Goal: Navigation & Orientation: Find specific page/section

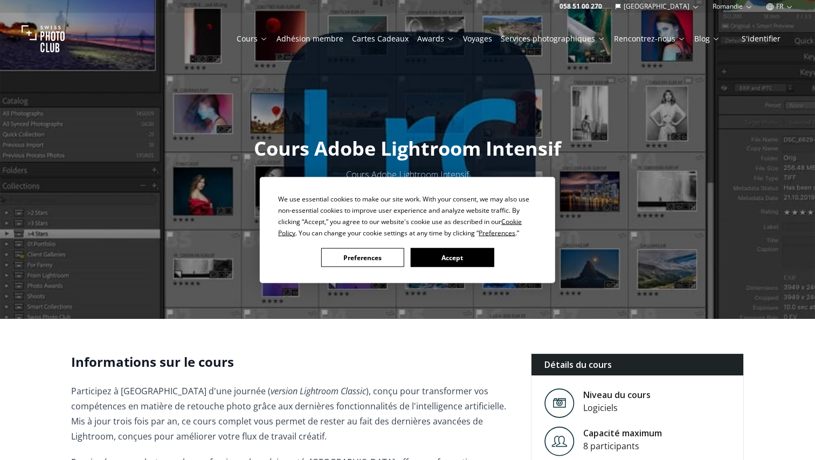
click at [459, 260] on button "Accept" at bounding box center [452, 258] width 83 height 19
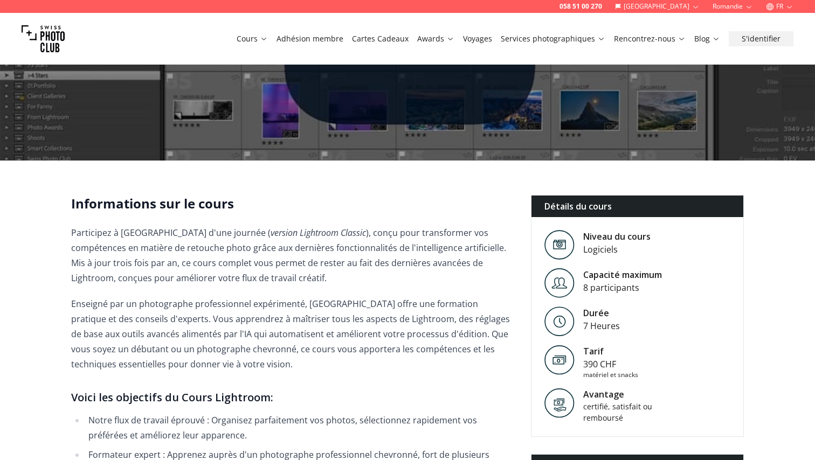
scroll to position [173, 0]
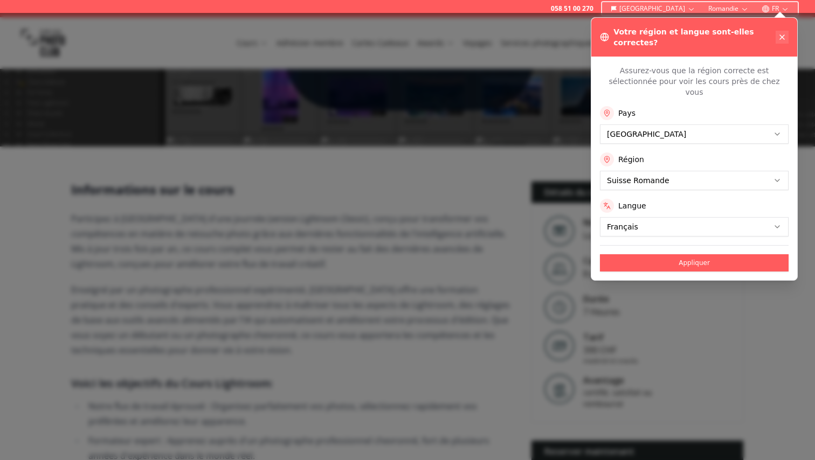
click at [783, 33] on icon at bounding box center [782, 37] width 9 height 9
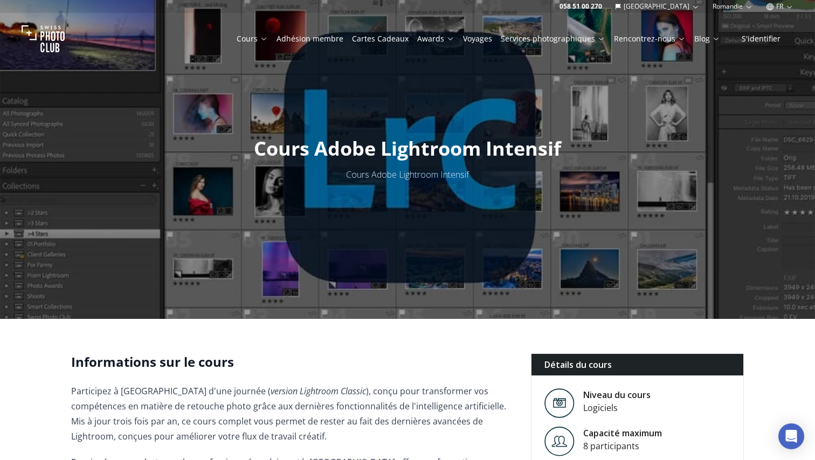
scroll to position [0, 0]
click at [53, 36] on img at bounding box center [43, 38] width 43 height 43
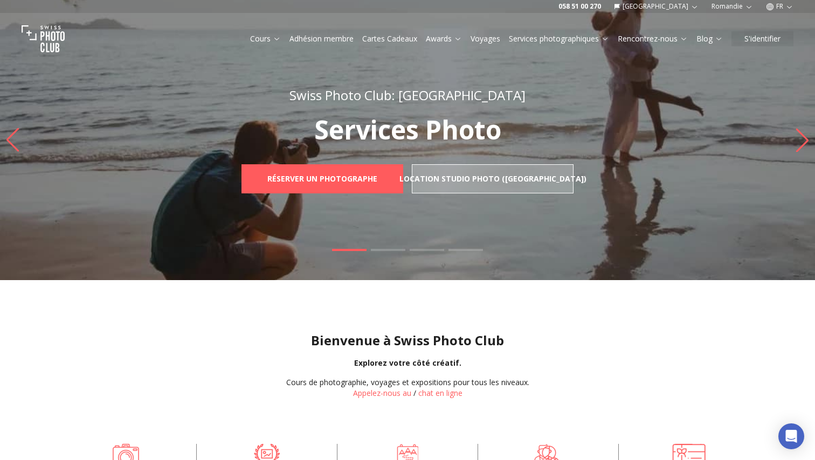
click at [344, 42] on link "Adhésion membre" at bounding box center [322, 38] width 64 height 11
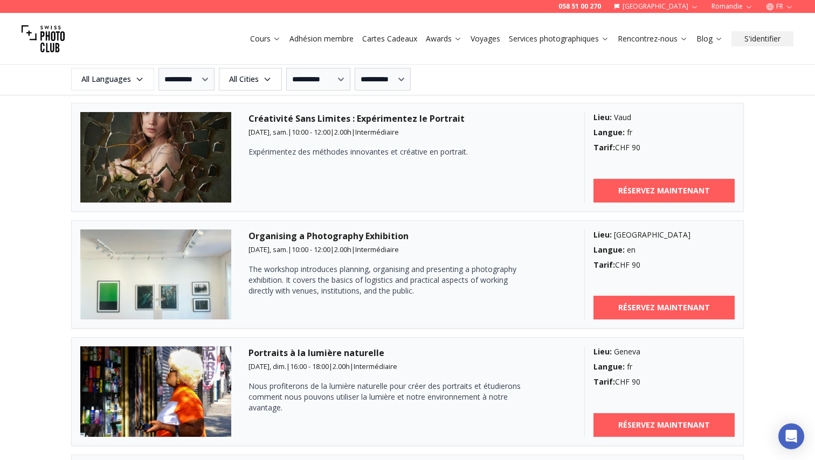
scroll to position [1448, 0]
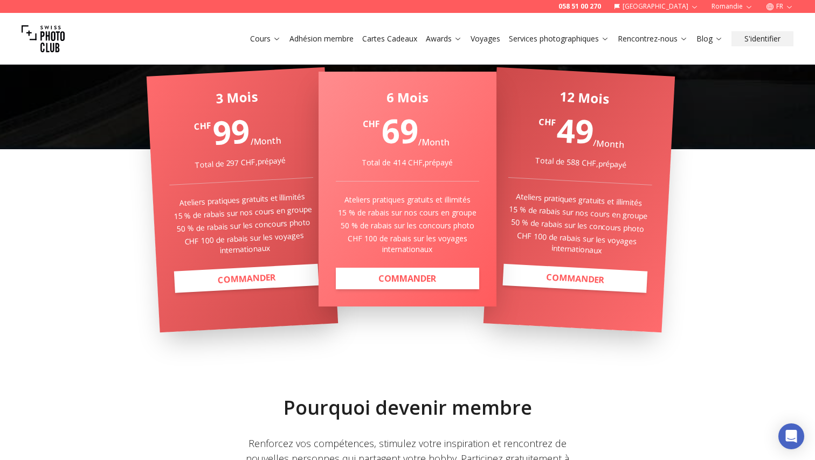
click at [493, 40] on link "Voyages" at bounding box center [486, 38] width 30 height 11
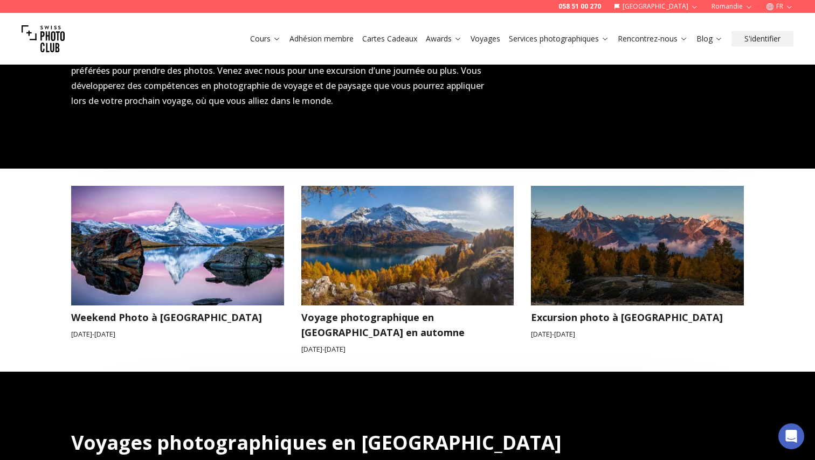
scroll to position [459, 0]
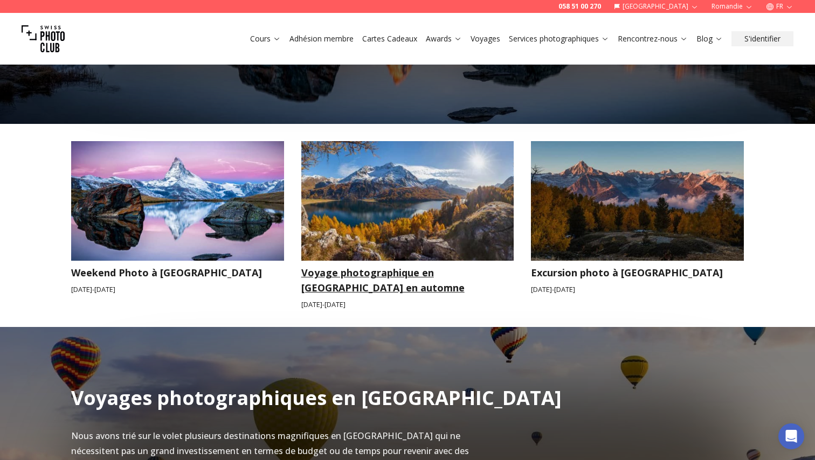
click at [428, 204] on img at bounding box center [407, 201] width 213 height 120
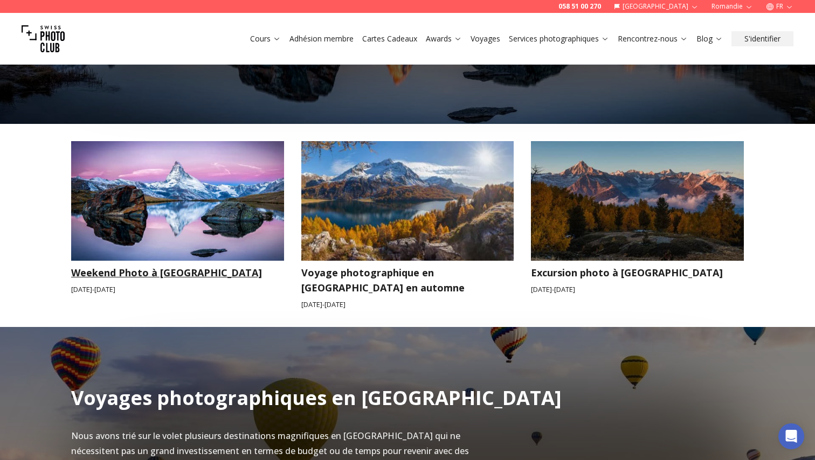
click at [223, 205] on img at bounding box center [177, 201] width 213 height 120
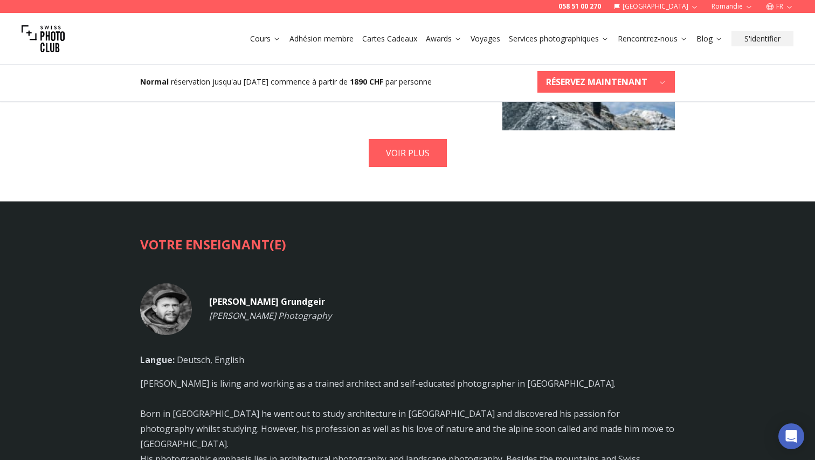
scroll to position [2352, 0]
